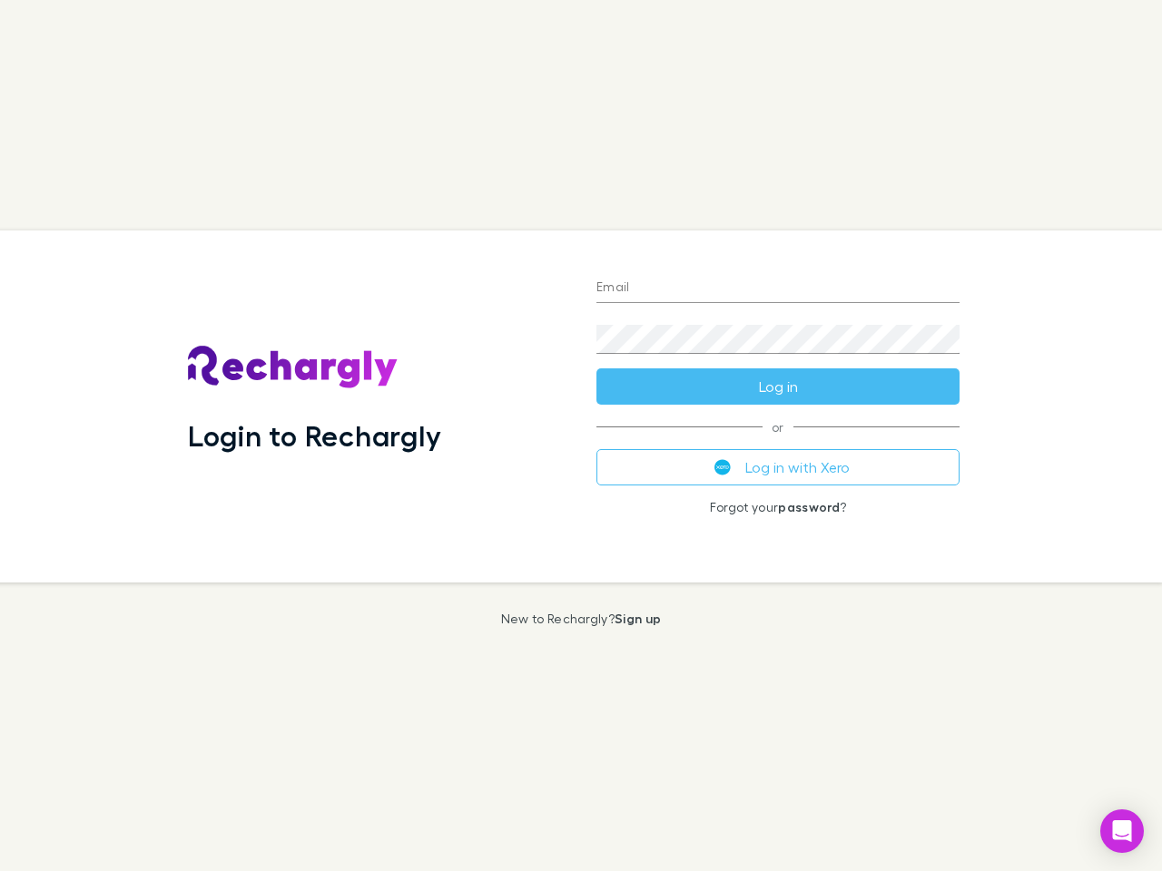
click at [581, 436] on div "Login to Rechargly" at bounding box center [377, 407] width 408 height 352
click at [778, 289] on input "Email" at bounding box center [777, 288] width 363 height 29
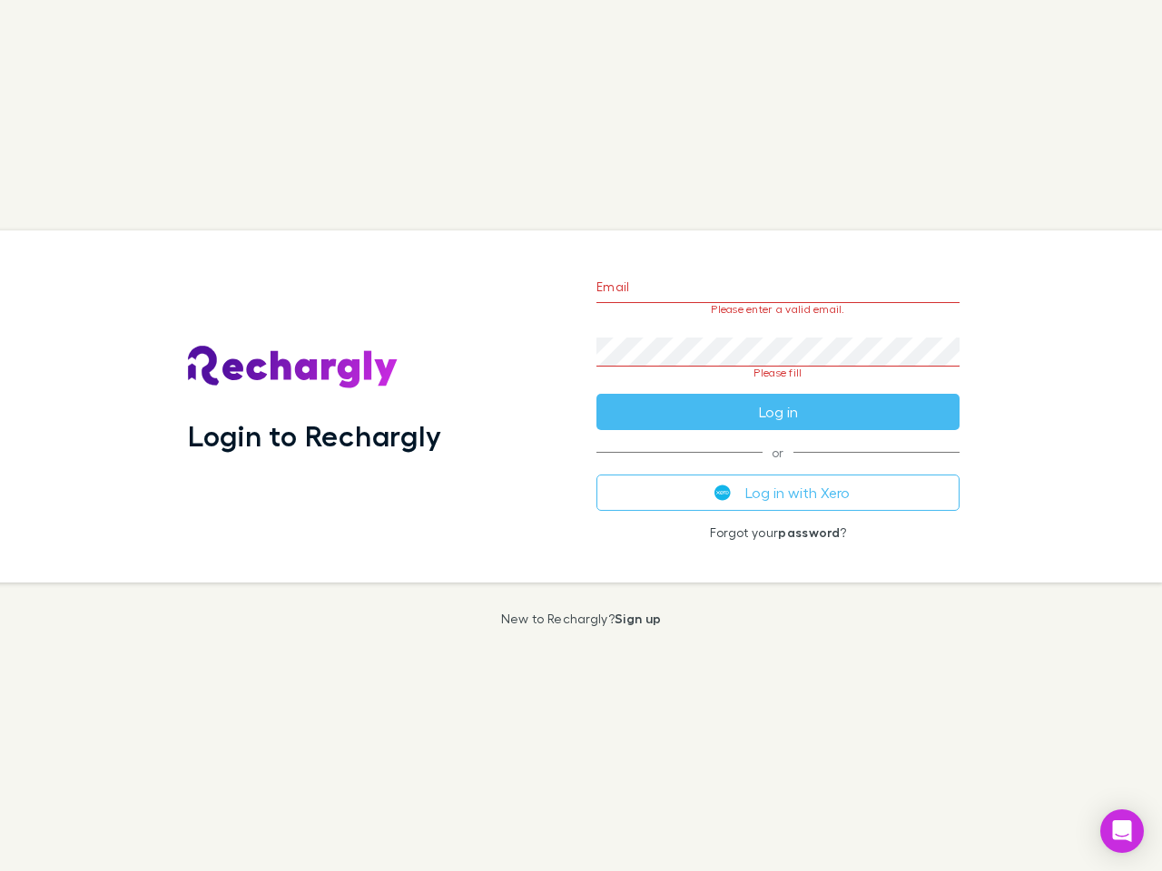
click at [778, 387] on form "Email Please enter a valid email. Password Please fill Log in" at bounding box center [777, 345] width 363 height 171
click at [778, 467] on div "Email Please enter a valid email. Password Please fill Log in or Log in with Xe…" at bounding box center [778, 407] width 392 height 352
click at [1122, 831] on icon "Open Intercom Messenger" at bounding box center [1122, 831] width 19 height 22
